Goal: Information Seeking & Learning: Learn about a topic

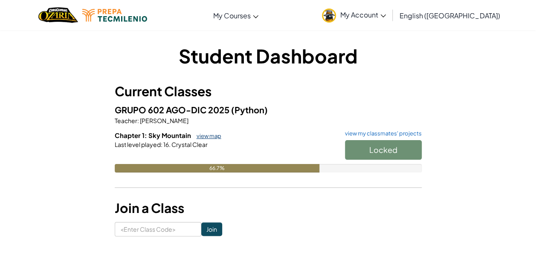
click at [213, 138] on link "view map" at bounding box center [206, 136] width 29 height 7
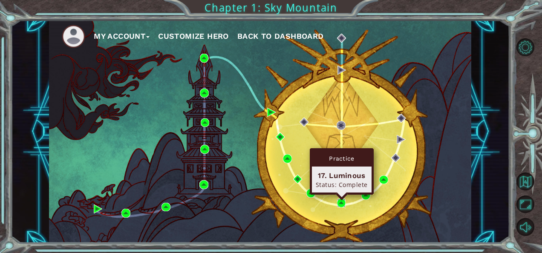
click at [342, 201] on img at bounding box center [341, 203] width 9 height 9
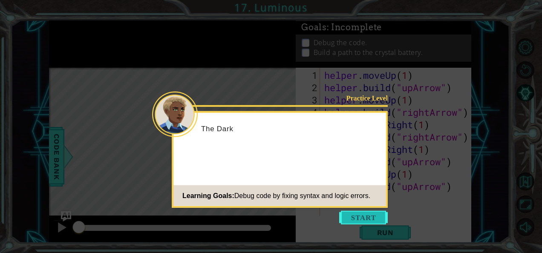
click at [367, 215] on button "Start" at bounding box center [363, 218] width 49 height 14
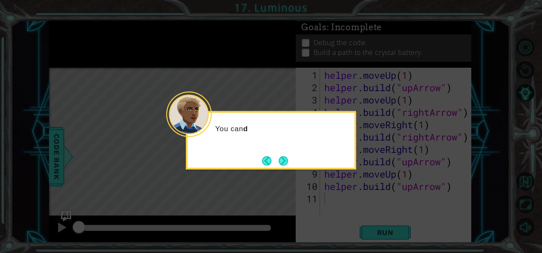
click at [342, 76] on icon at bounding box center [271, 126] width 542 height 253
drag, startPoint x: 288, startPoint y: 158, endPoint x: 281, endPoint y: 159, distance: 7.3
click at [281, 159] on button "Next" at bounding box center [283, 160] width 9 height 9
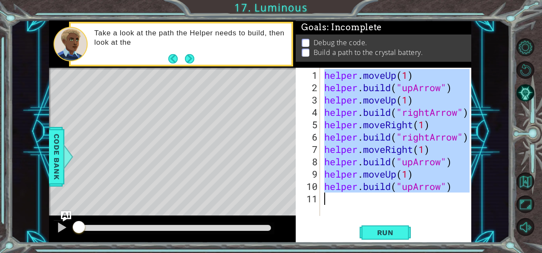
drag, startPoint x: 323, startPoint y: 77, endPoint x: 434, endPoint y: 197, distance: 163.2
click at [434, 197] on div "helper . moveUp ( 1 ) helper . build ( "upArrow" ) helper . moveUp ( 1 ) helper…" at bounding box center [398, 155] width 151 height 173
type textarea "[DOMAIN_NAME]("upArrow")"
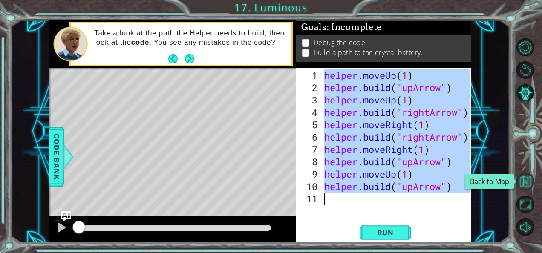
click at [526, 177] on button "Back to Map" at bounding box center [526, 182] width 18 height 18
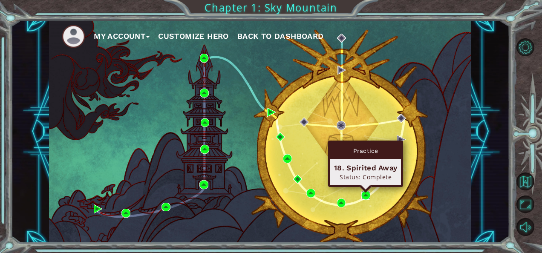
click at [368, 196] on img at bounding box center [365, 195] width 9 height 9
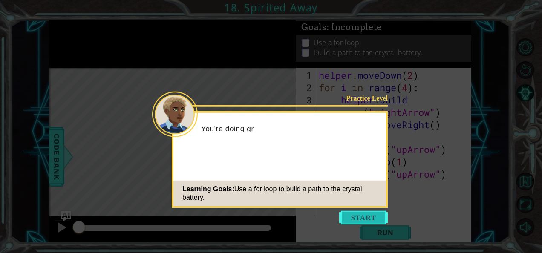
click at [361, 220] on button "Start" at bounding box center [363, 218] width 49 height 14
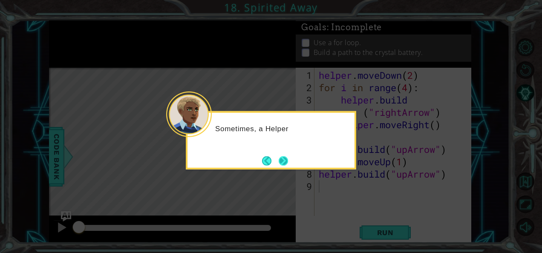
click at [288, 162] on button "Next" at bounding box center [283, 160] width 9 height 9
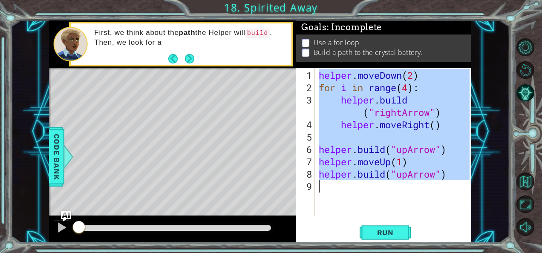
drag, startPoint x: 317, startPoint y: 74, endPoint x: 404, endPoint y: 188, distance: 143.6
click at [404, 188] on div "helper . moveDown ( 2 ) for i in range ( 4 ) : helper . build ( "rightArrow" ) …" at bounding box center [395, 155] width 157 height 173
type textarea "[DOMAIN_NAME]("upArrow")"
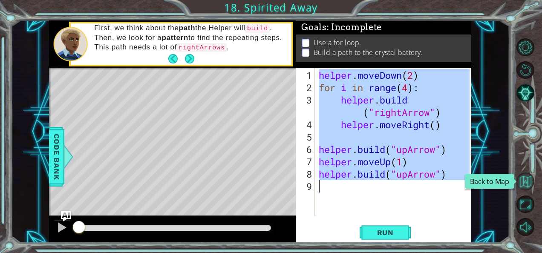
click at [526, 176] on button "Back to Map" at bounding box center [526, 182] width 18 height 18
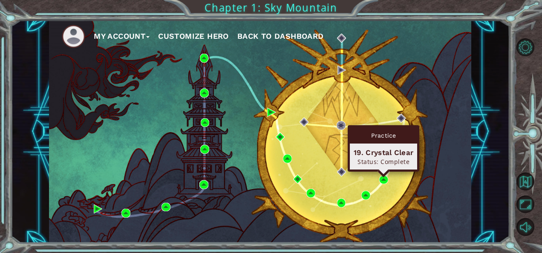
click at [379, 185] on div "My Account Customize Hero Back to Dashboard" at bounding box center [260, 131] width 422 height 223
click at [382, 179] on img at bounding box center [383, 180] width 9 height 9
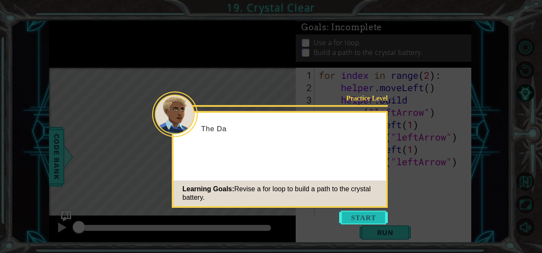
click at [360, 221] on button "Start" at bounding box center [363, 218] width 49 height 14
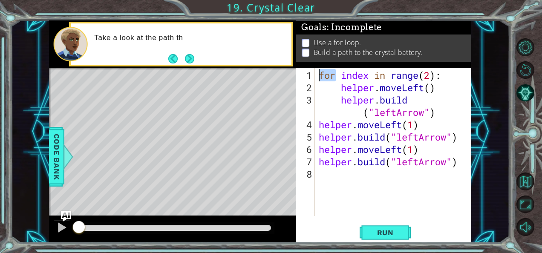
drag, startPoint x: 333, startPoint y: 71, endPoint x: 317, endPoint y: 77, distance: 17.8
click at [317, 77] on div "1 2 3 4 5 6 7 8 for index in range ( 2 ) : helper . moveLeft ( ) helper . build…" at bounding box center [383, 142] width 174 height 148
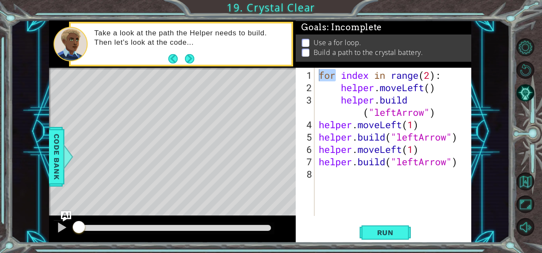
click at [317, 77] on div "for index in range(2): 1 2 3 4 5 6 7 8 for index in range ( 2 ) : helper . move…" at bounding box center [383, 142] width 174 height 148
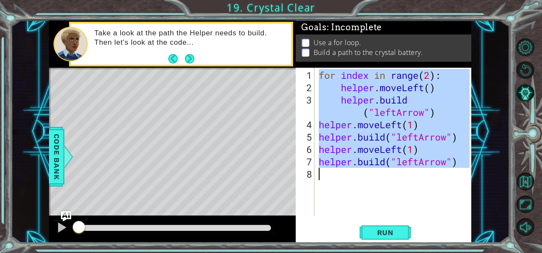
drag, startPoint x: 320, startPoint y: 77, endPoint x: 439, endPoint y: 218, distance: 185.1
click at [439, 218] on div "for index in range(2): 1 2 3 4 5 6 7 8 for index in range ( 2 ) : helper . move…" at bounding box center [384, 155] width 176 height 175
type textarea "[DOMAIN_NAME]("leftArrow")"
drag, startPoint x: 439, startPoint y: 218, endPoint x: 352, endPoint y: 170, distance: 99.0
click at [352, 170] on div "for index in range ( 2 ) : helper . moveLeft ( ) helper . build ( "leftArrow" )…" at bounding box center [393, 142] width 153 height 148
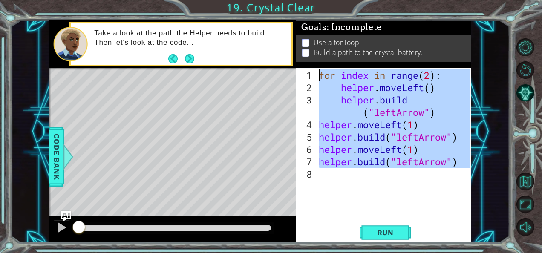
drag, startPoint x: 461, startPoint y: 168, endPoint x: 316, endPoint y: 69, distance: 176.3
click at [316, 69] on div "1 2 3 4 5 6 7 8 for index in range ( 2 ) : helper . moveLeft ( ) helper . build…" at bounding box center [383, 142] width 174 height 148
drag, startPoint x: 316, startPoint y: 69, endPoint x: 310, endPoint y: 198, distance: 129.7
drag, startPoint x: 317, startPoint y: 78, endPoint x: 449, endPoint y: 176, distance: 165.0
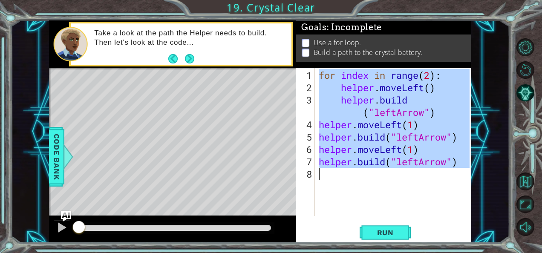
click at [449, 176] on div "for index in range ( 2 ) : helper . moveLeft ( ) helper . build ( "leftArrow" )…" at bounding box center [395, 155] width 157 height 173
type textarea "[DOMAIN_NAME]("leftArrow")"
click at [528, 181] on button "Back to Map" at bounding box center [526, 182] width 18 height 18
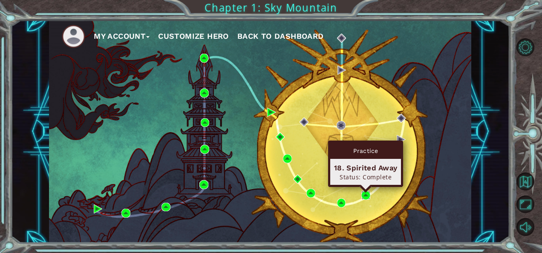
click at [365, 199] on img at bounding box center [365, 195] width 9 height 9
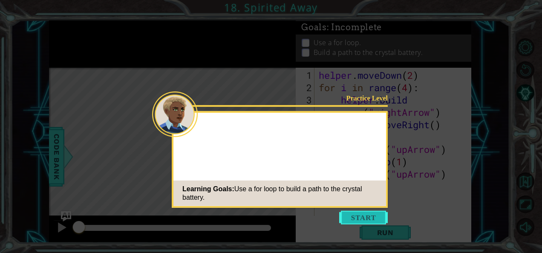
click at [373, 220] on button "Start" at bounding box center [363, 218] width 49 height 14
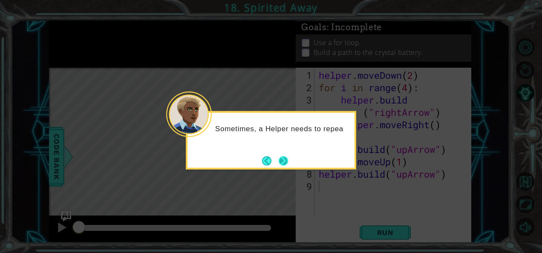
click at [287, 156] on button "Next" at bounding box center [283, 160] width 9 height 9
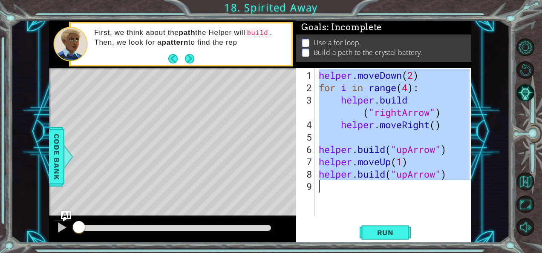
drag, startPoint x: 319, startPoint y: 77, endPoint x: 449, endPoint y: 196, distance: 176.8
click at [449, 196] on div "helper . moveDown ( 2 ) for i in range ( 4 ) : helper . build ( "rightArrow" ) …" at bounding box center [395, 155] width 157 height 173
type textarea "[DOMAIN_NAME]("upArrow")"
